Goal: Transaction & Acquisition: Download file/media

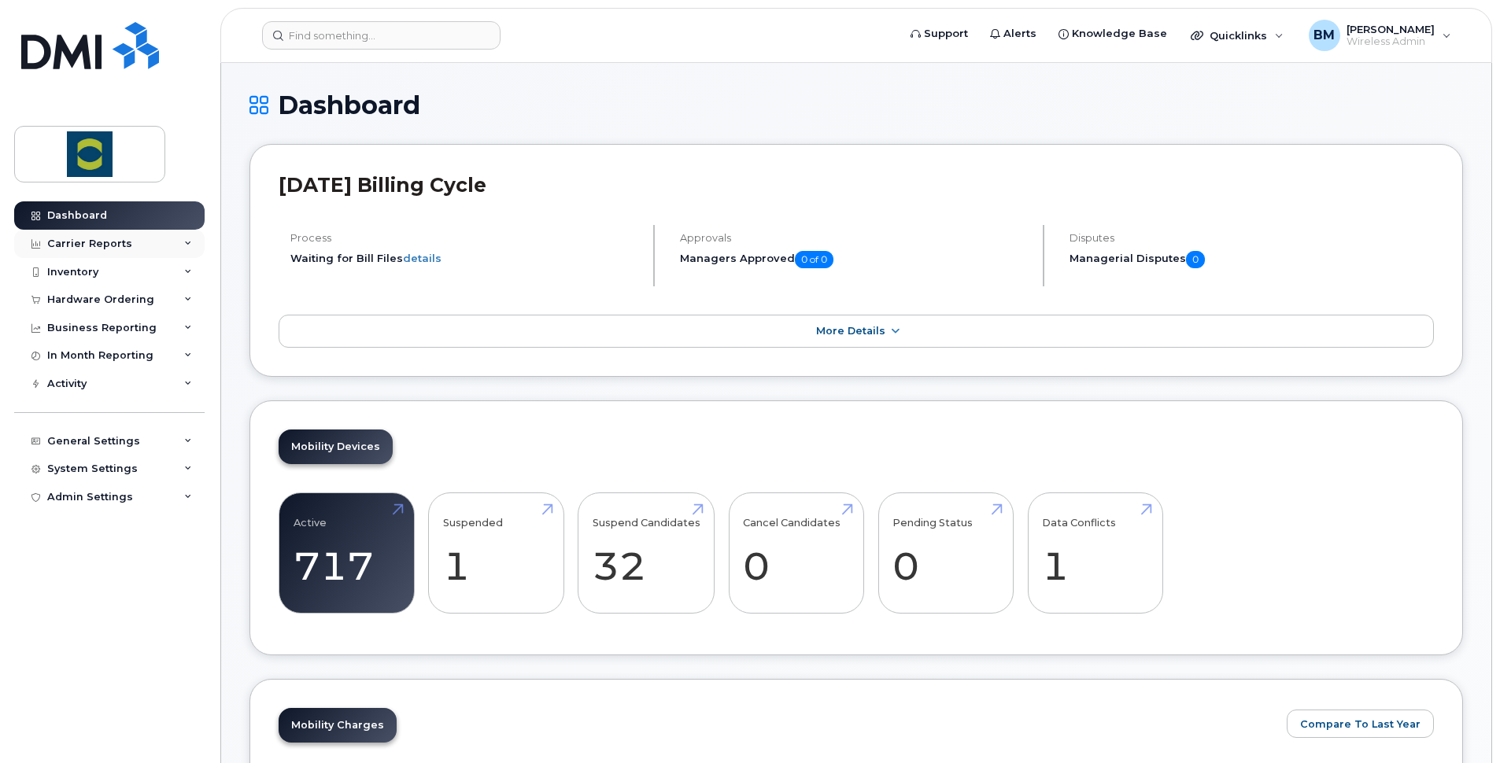
click at [107, 241] on div "Carrier Reports" at bounding box center [89, 244] width 85 height 13
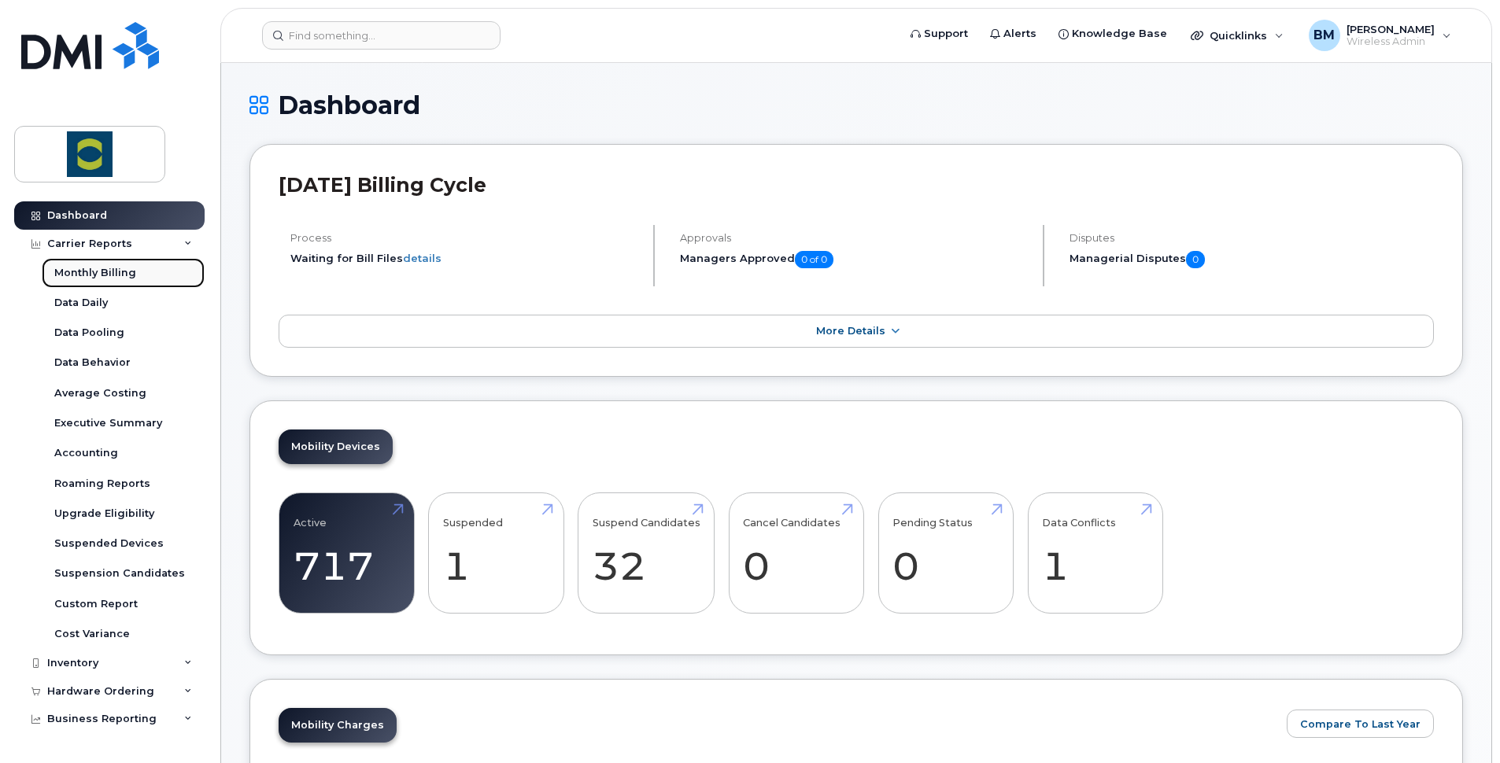
click at [108, 264] on link "Monthly Billing" at bounding box center [123, 273] width 163 height 30
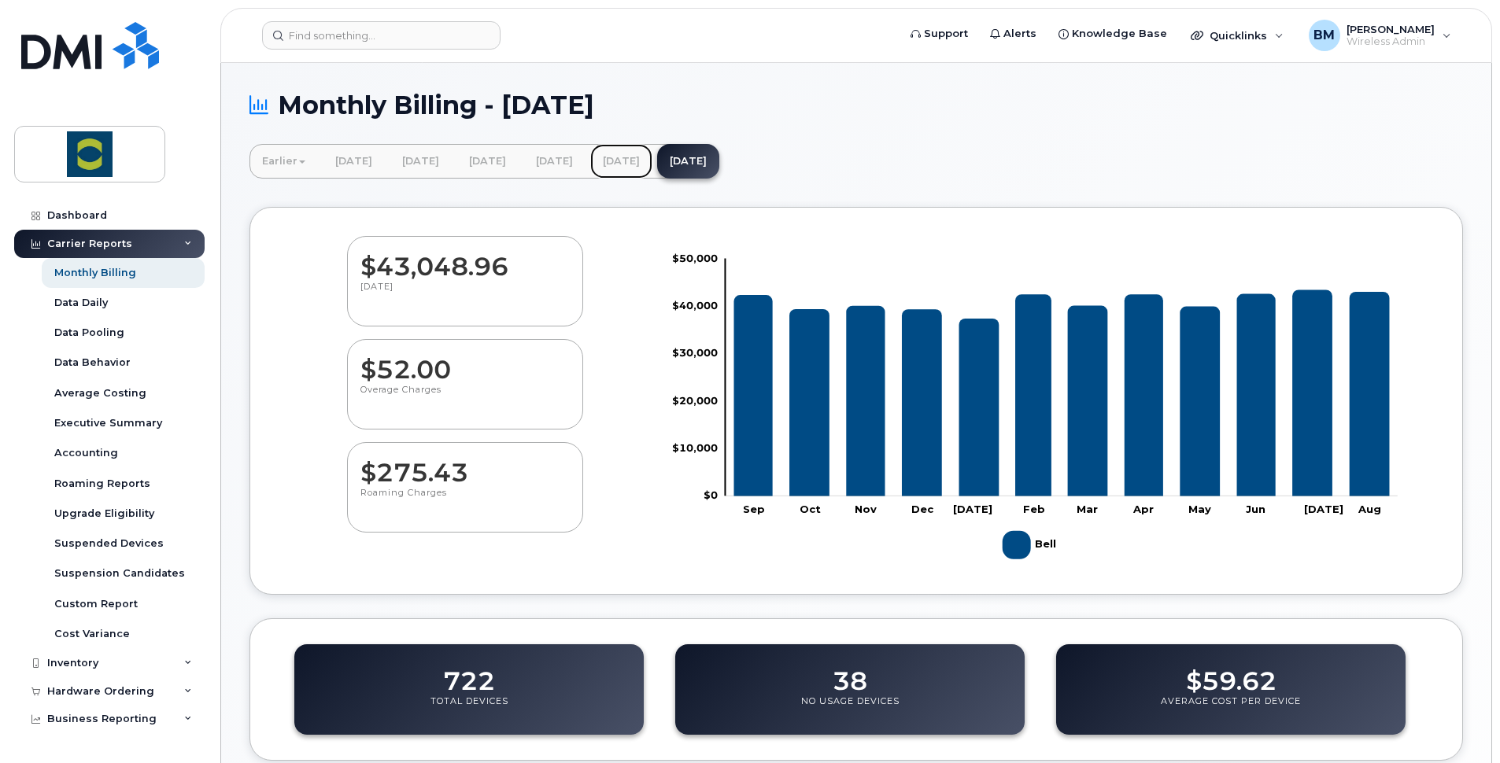
click at [652, 161] on link "[DATE]" at bounding box center [621, 161] width 62 height 35
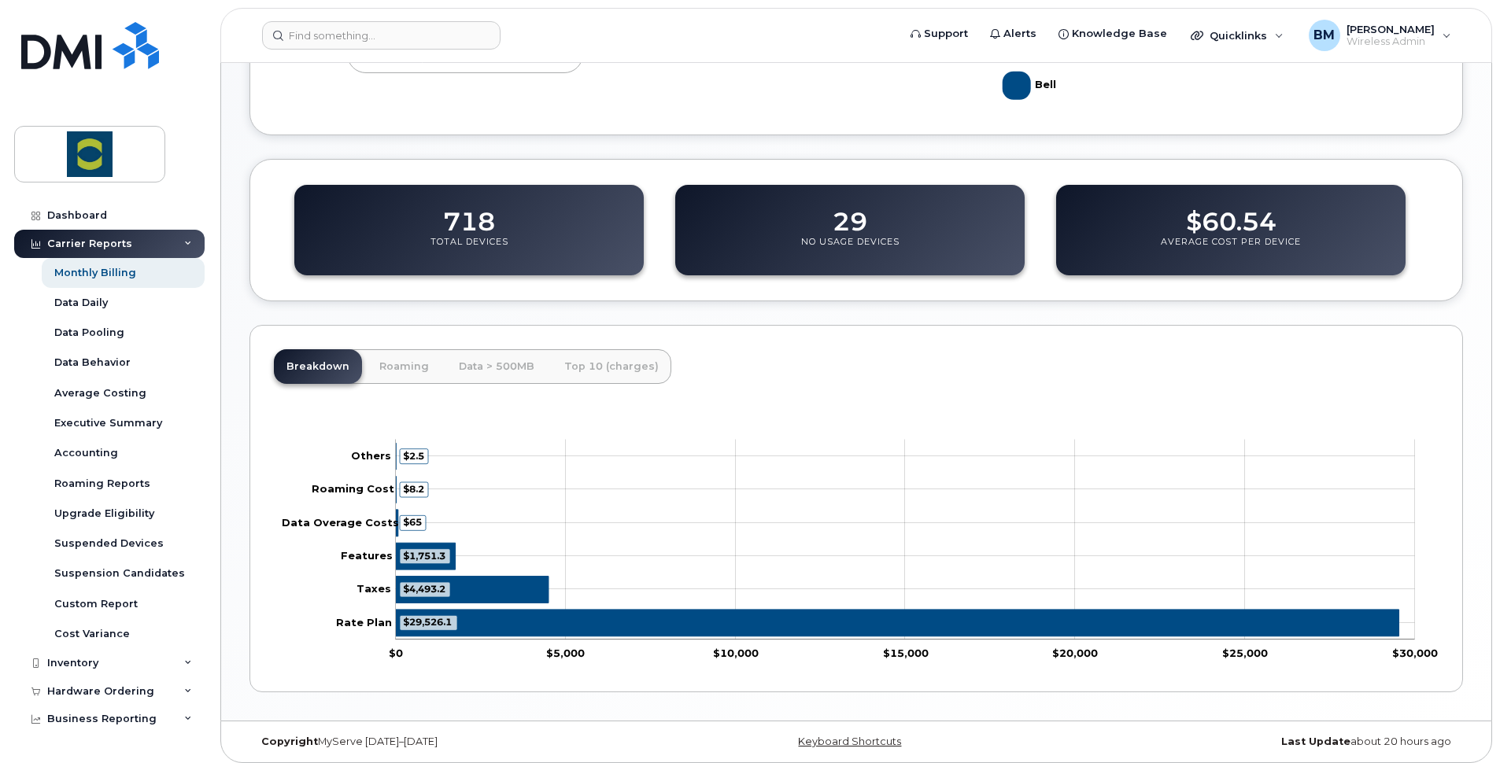
scroll to position [467, 0]
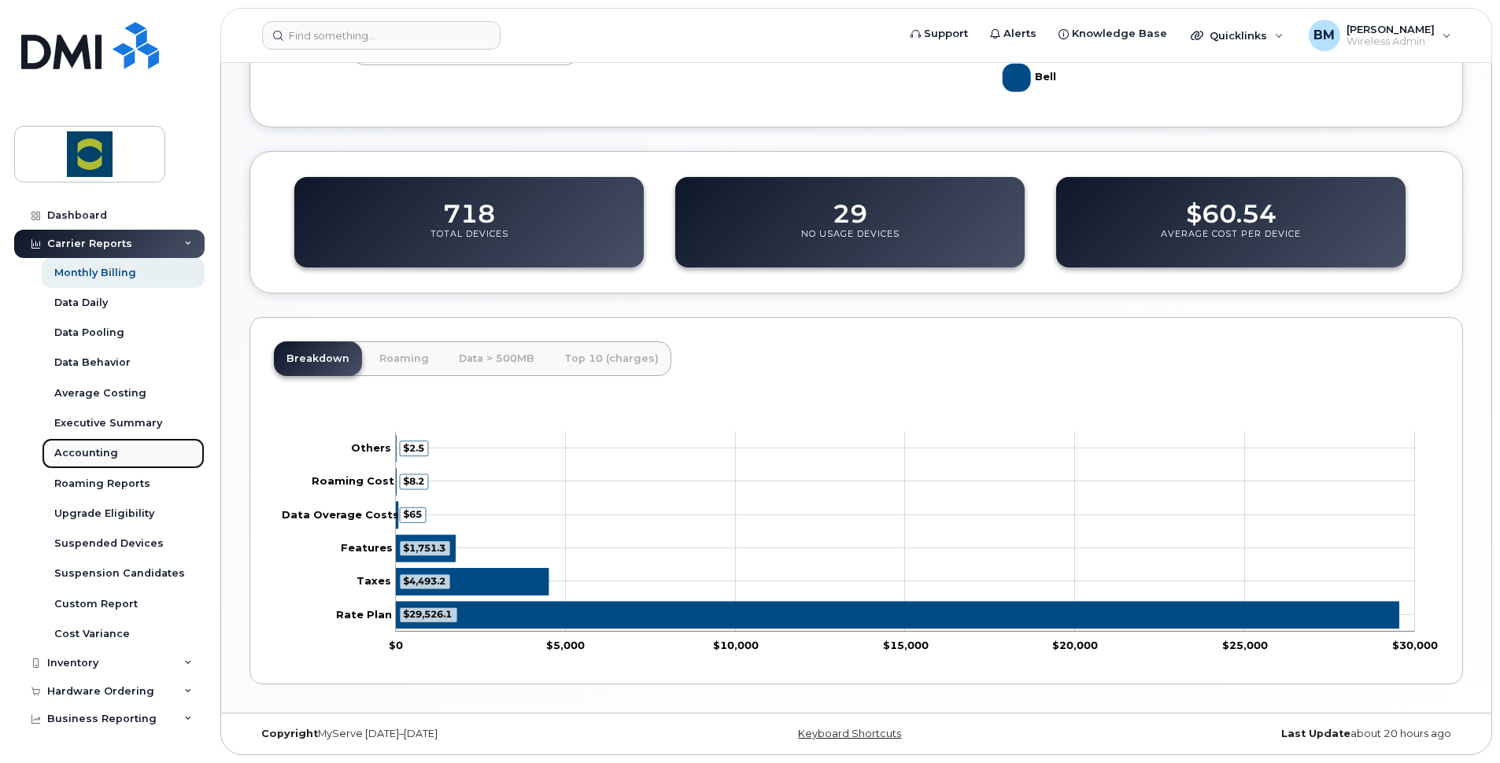
click at [88, 452] on div "Accounting" at bounding box center [86, 453] width 64 height 14
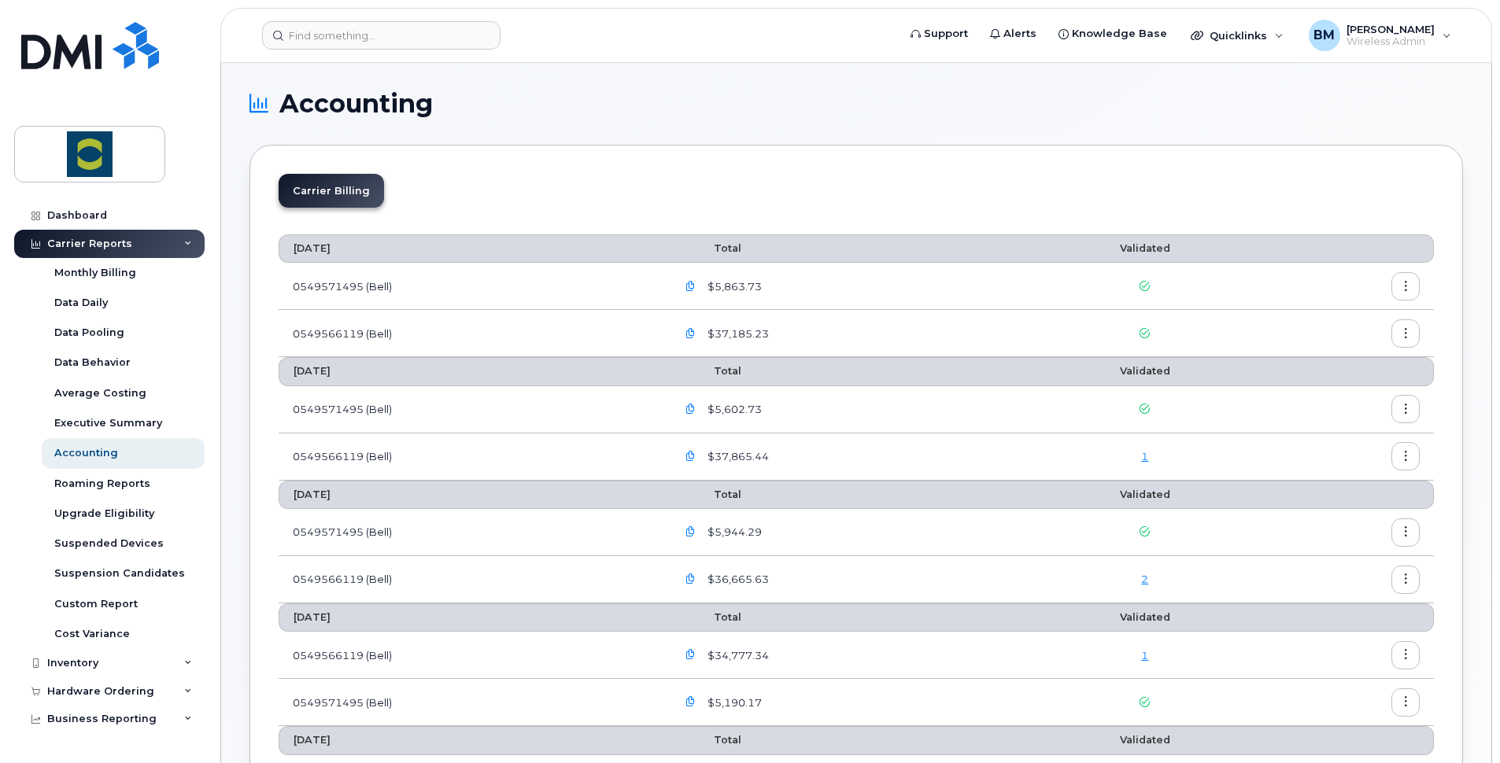
click at [696, 335] on icon "button" at bounding box center [690, 334] width 10 height 10
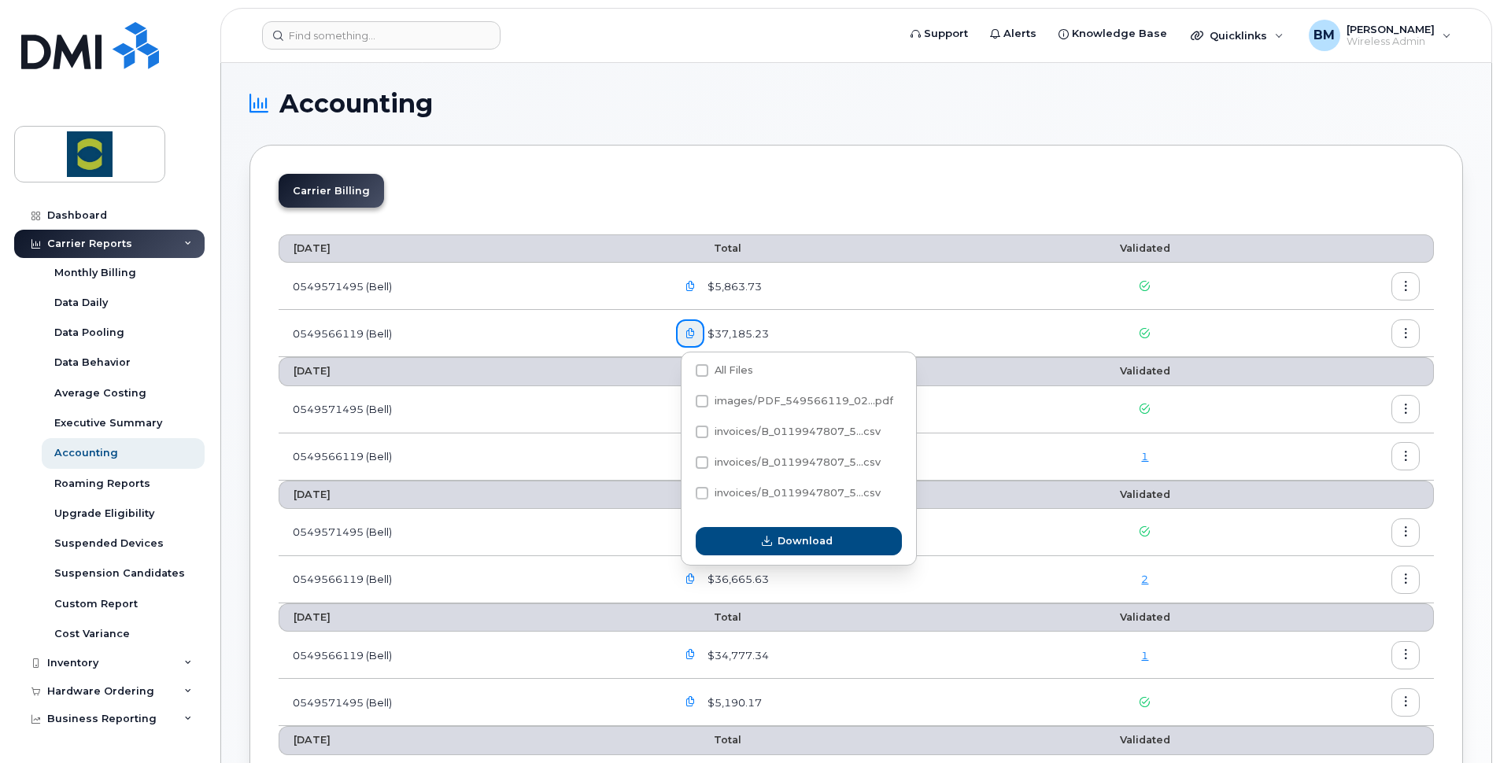
click at [1402, 338] on icon "button" at bounding box center [1406, 334] width 10 height 10
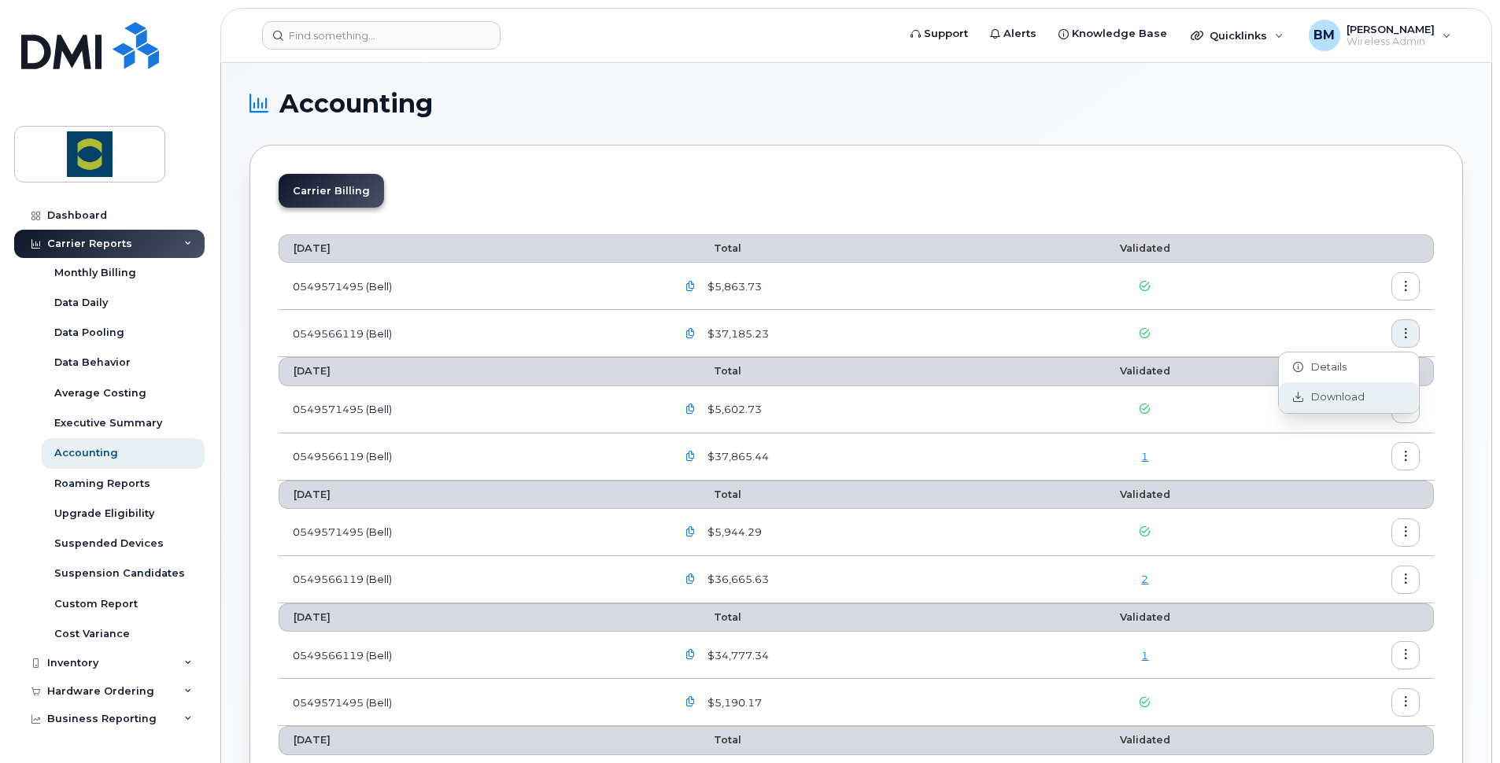
click at [1339, 395] on span "Download" at bounding box center [1333, 397] width 61 height 14
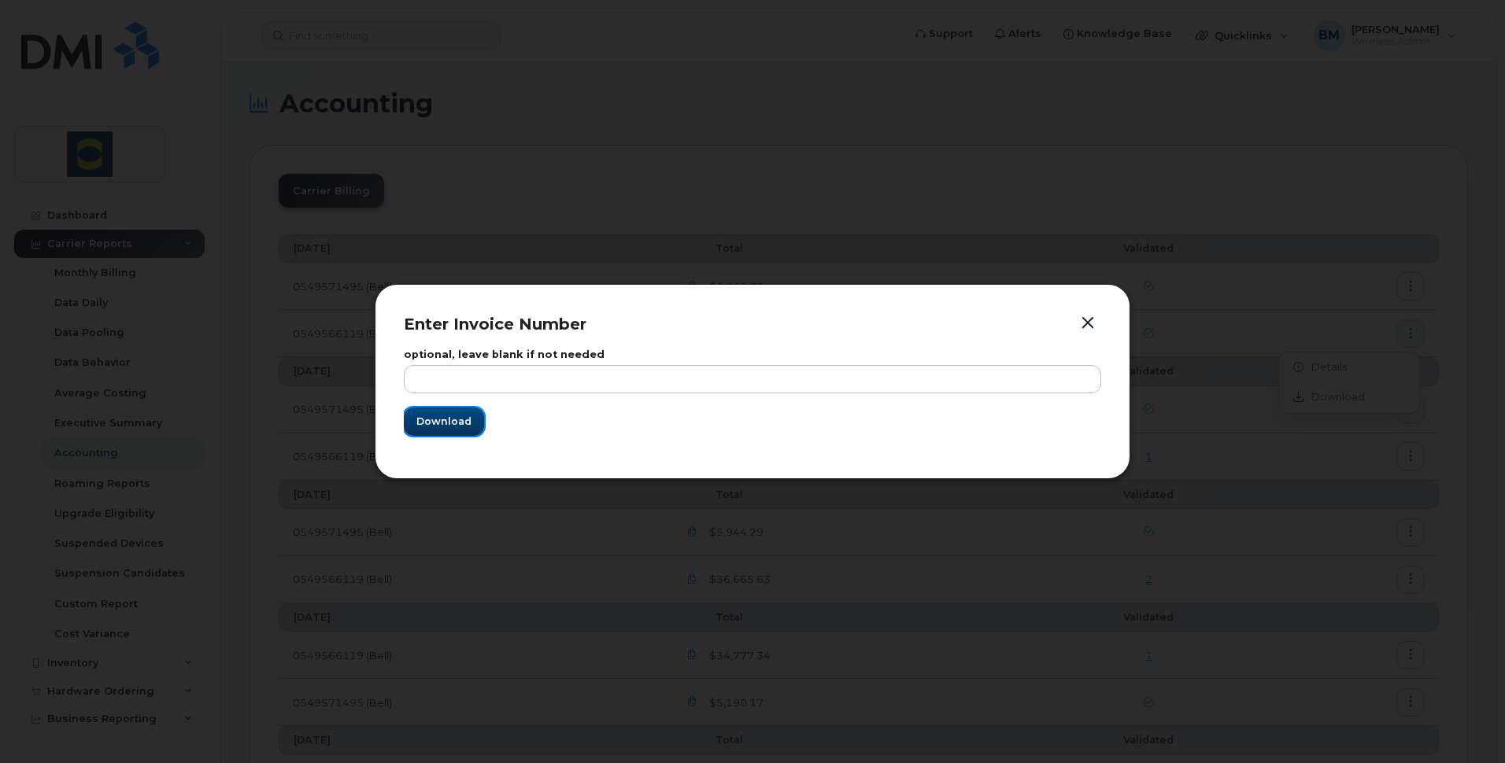
click at [447, 421] on span "Download" at bounding box center [443, 421] width 55 height 15
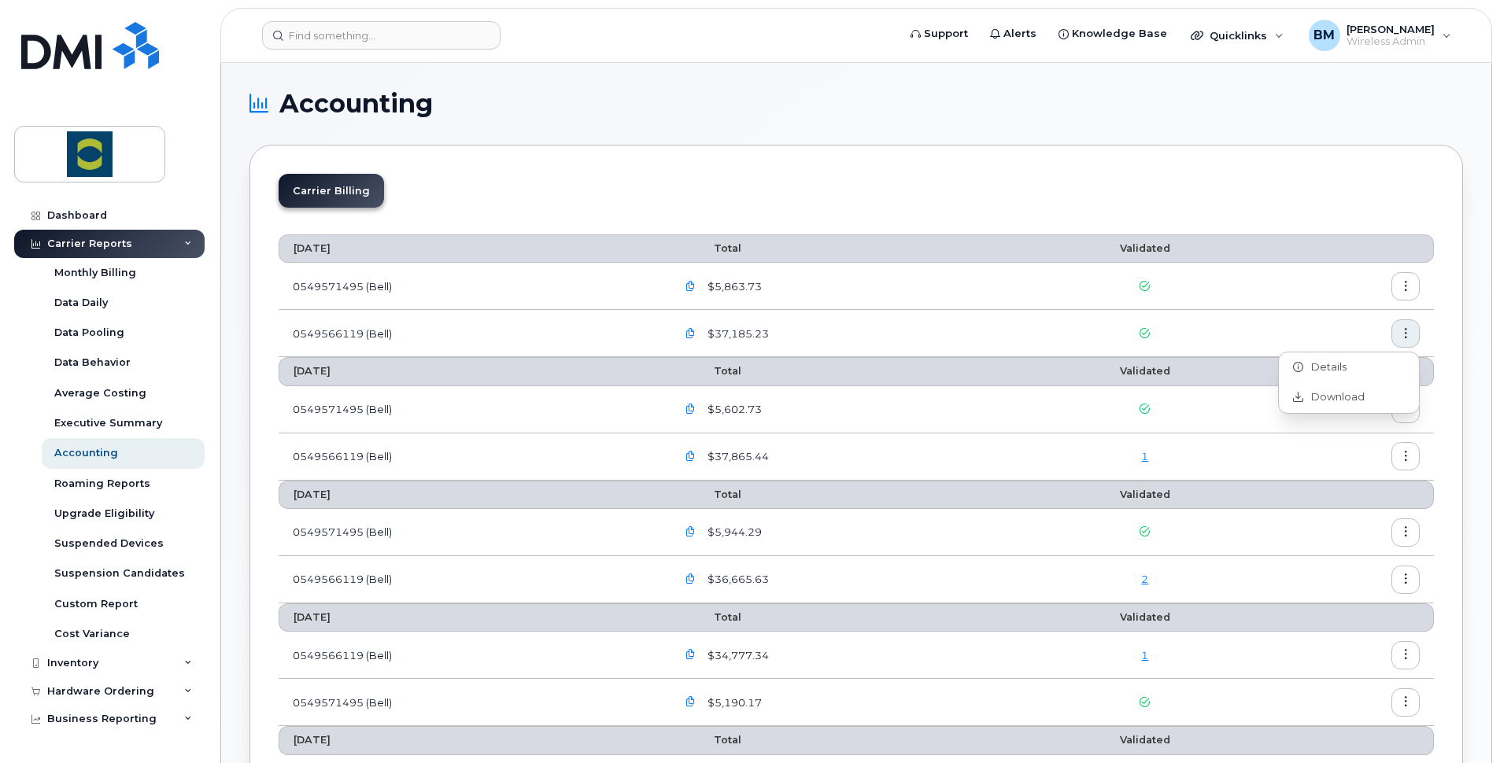
click at [689, 332] on icon "button" at bounding box center [690, 334] width 10 height 10
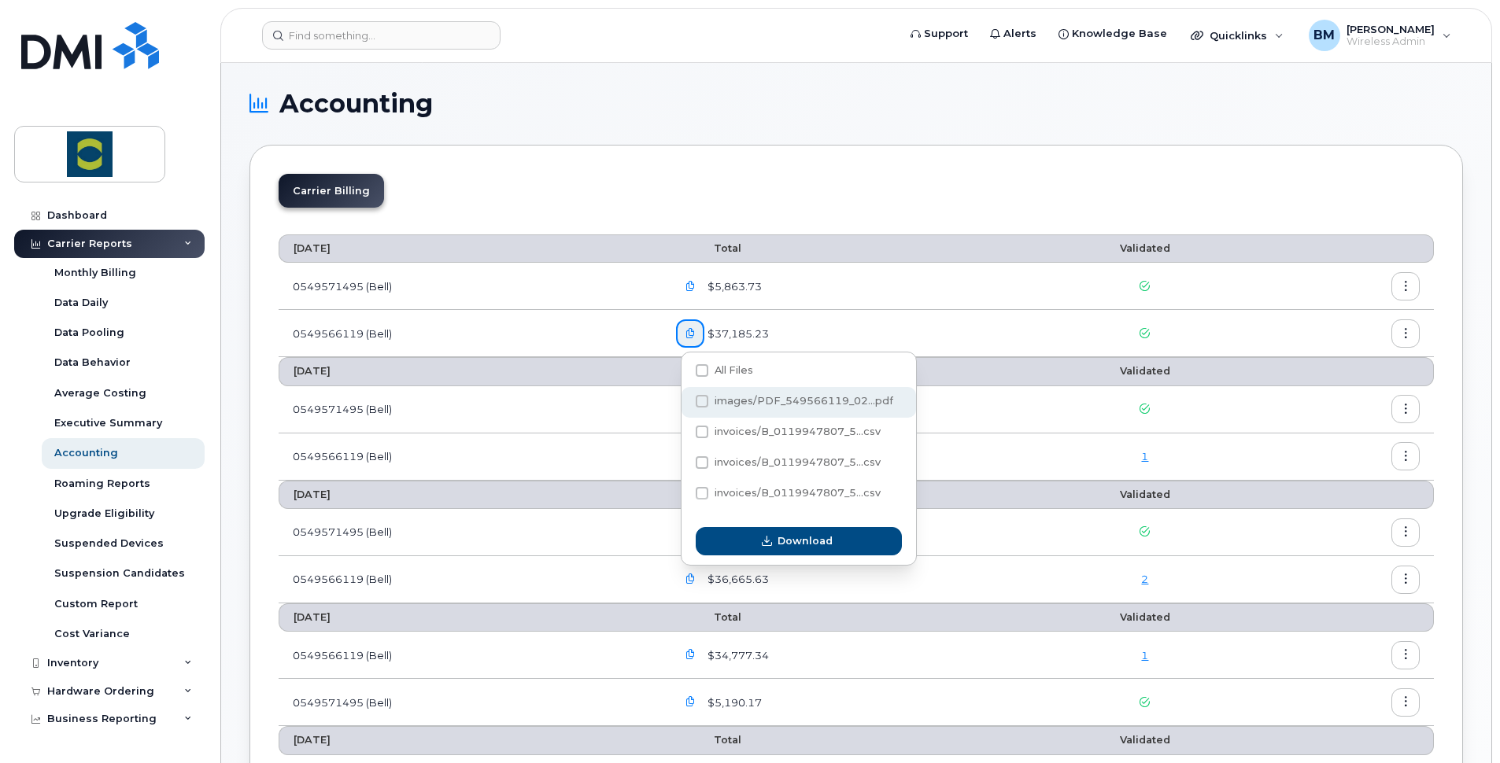
click at [695, 418] on div "images/PDF_549566119_02...pdf" at bounding box center [799, 433] width 235 height 31
checkbox input "true"
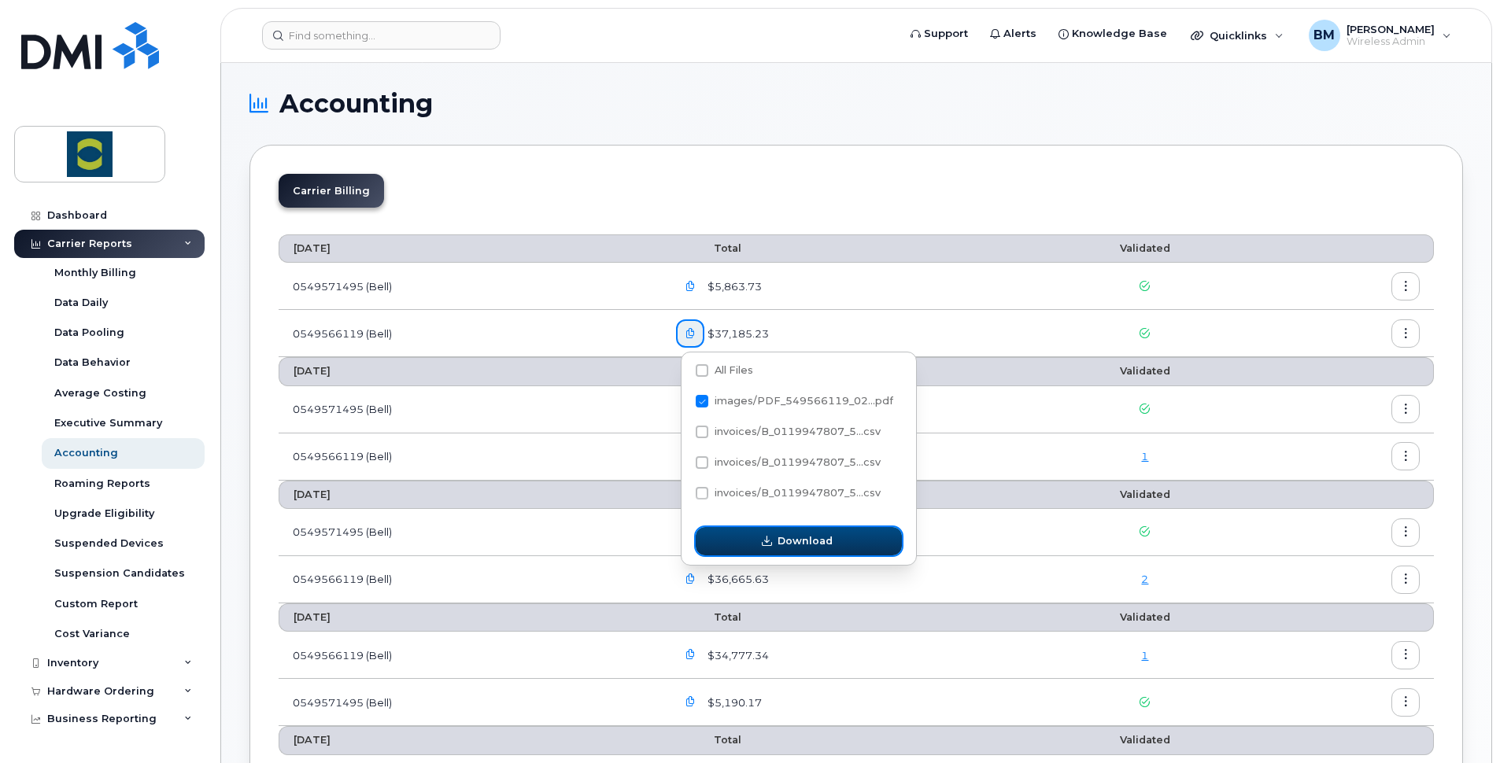
click at [789, 541] on span "Download" at bounding box center [805, 541] width 55 height 15
